Goal: Task Accomplishment & Management: Use online tool/utility

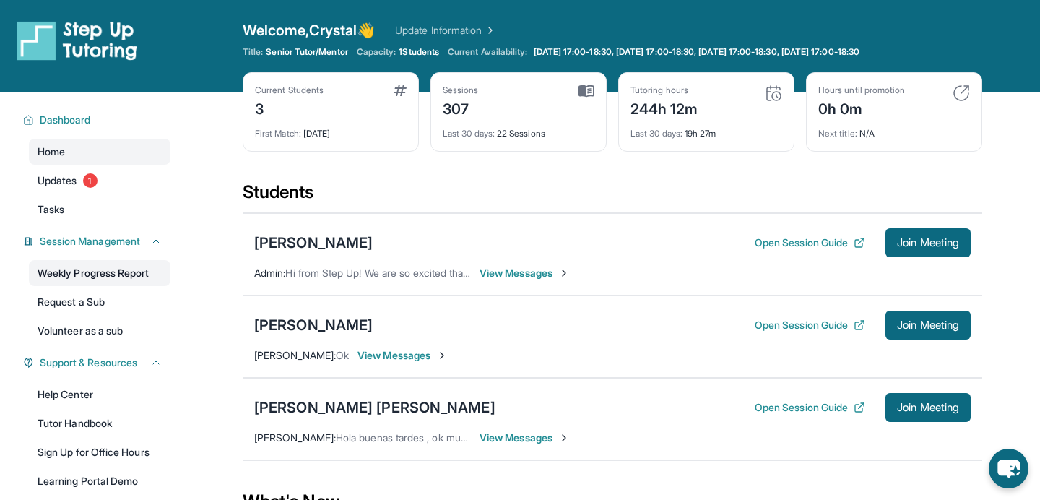
click at [108, 274] on link "Weekly Progress Report" at bounding box center [100, 273] width 142 height 26
click at [910, 313] on button "Join Meeting" at bounding box center [927, 324] width 85 height 29
click at [914, 404] on span "Join Meeting" at bounding box center [928, 407] width 62 height 9
click at [109, 188] on link "Updates 1" at bounding box center [100, 180] width 142 height 26
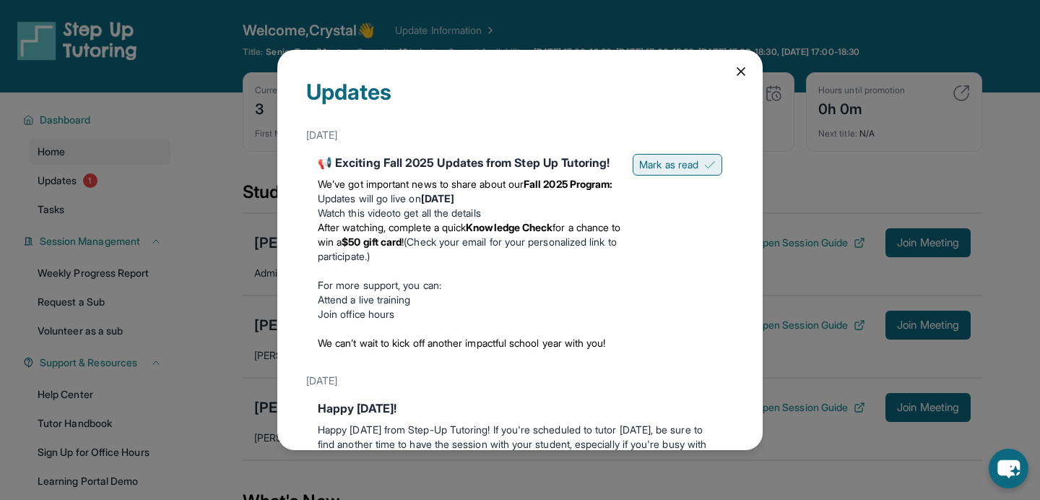
click at [688, 162] on span "Mark as read" at bounding box center [668, 164] width 59 height 14
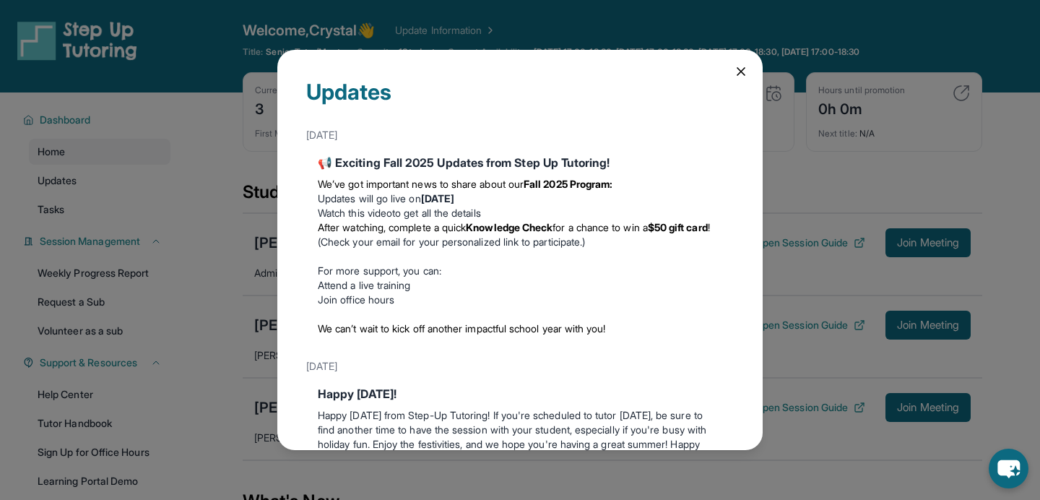
click at [736, 72] on icon at bounding box center [741, 71] width 14 height 14
